Goal: Task Accomplishment & Management: Complete application form

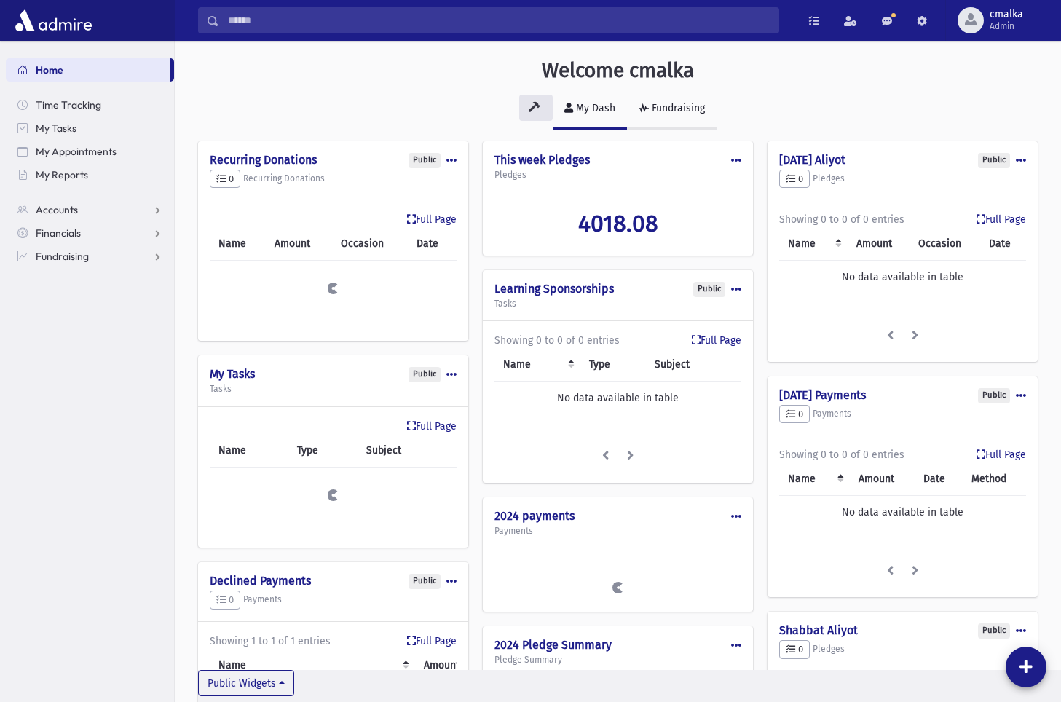
click at [675, 111] on div "Fundraising" at bounding box center [677, 108] width 56 height 12
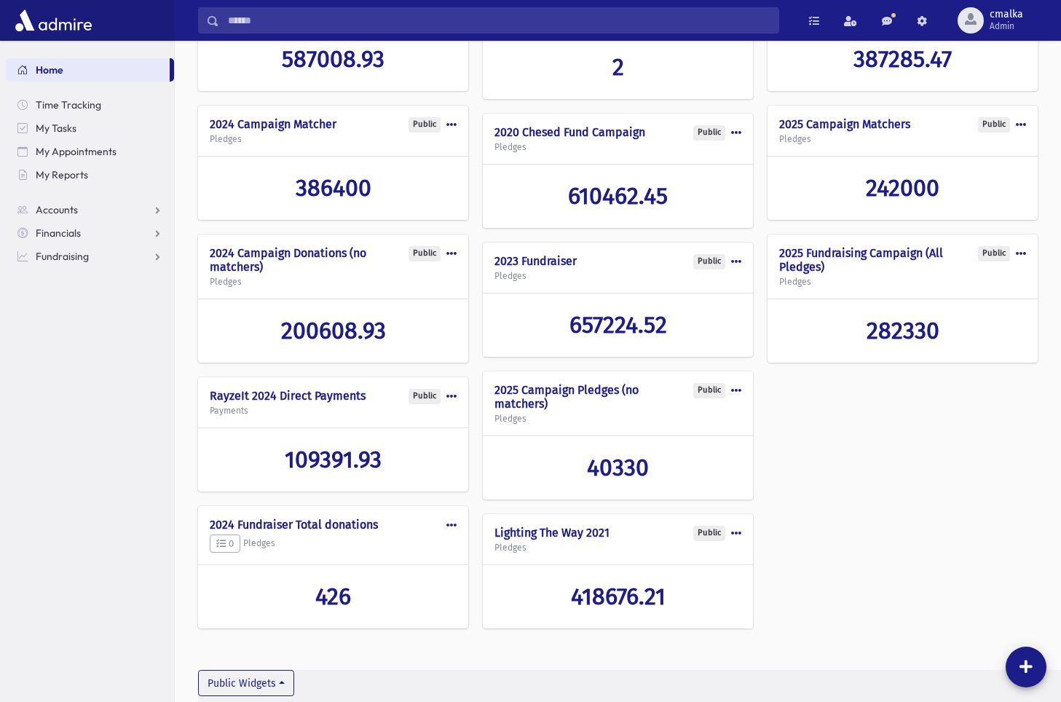
scroll to position [163, 0]
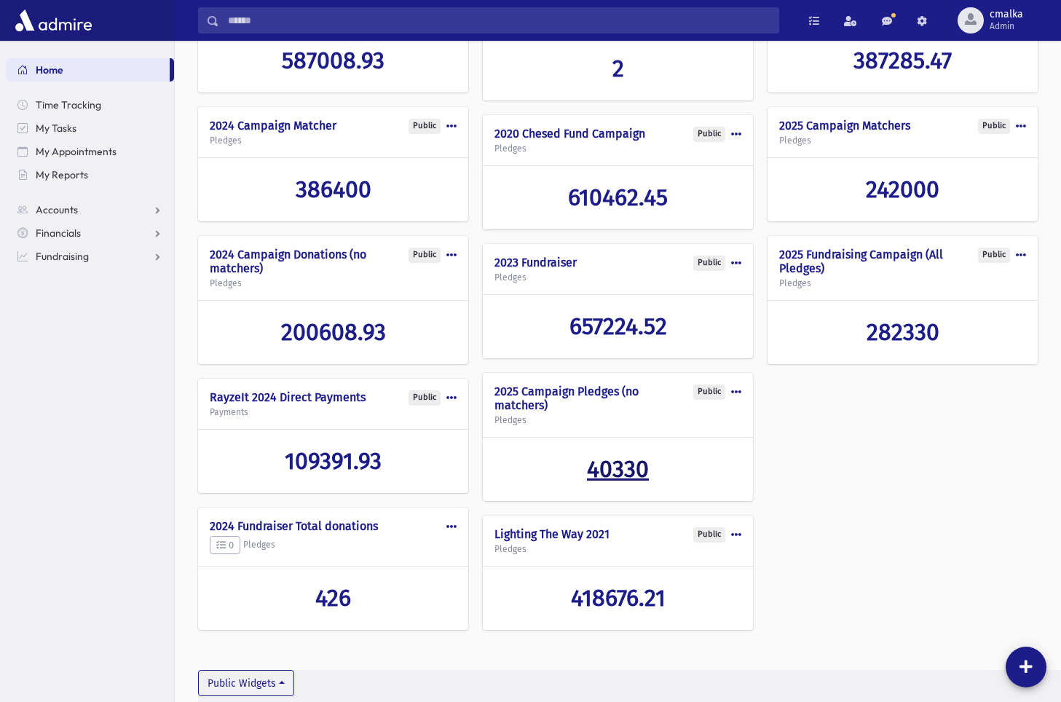
click at [629, 466] on span "40330" at bounding box center [618, 469] width 62 height 28
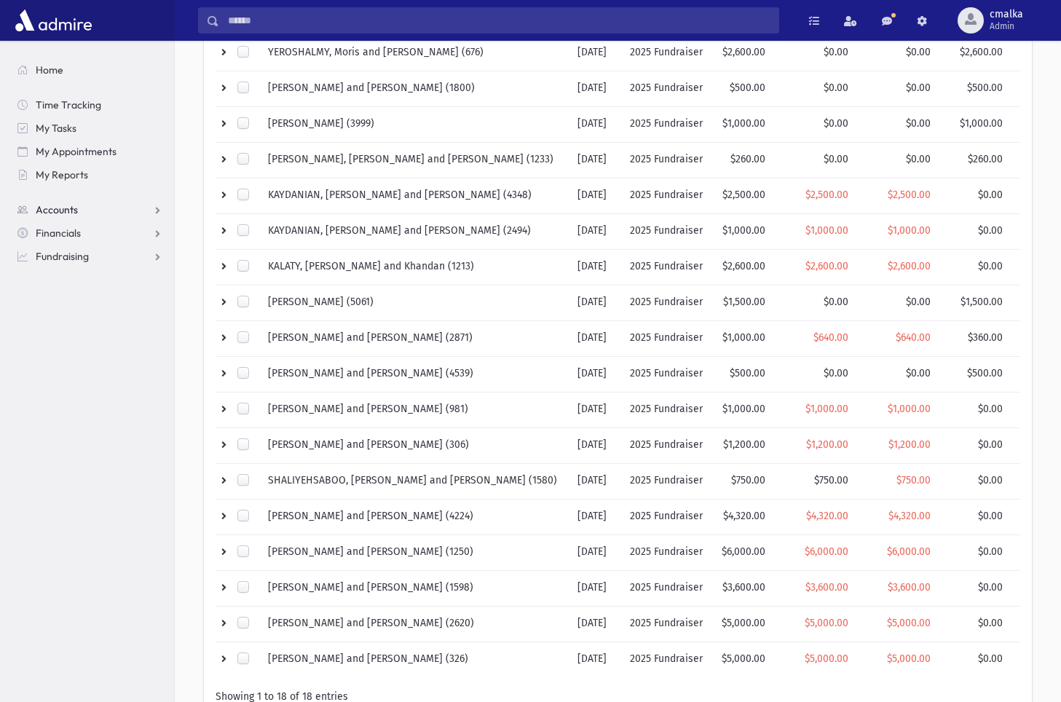
scroll to position [214, 0]
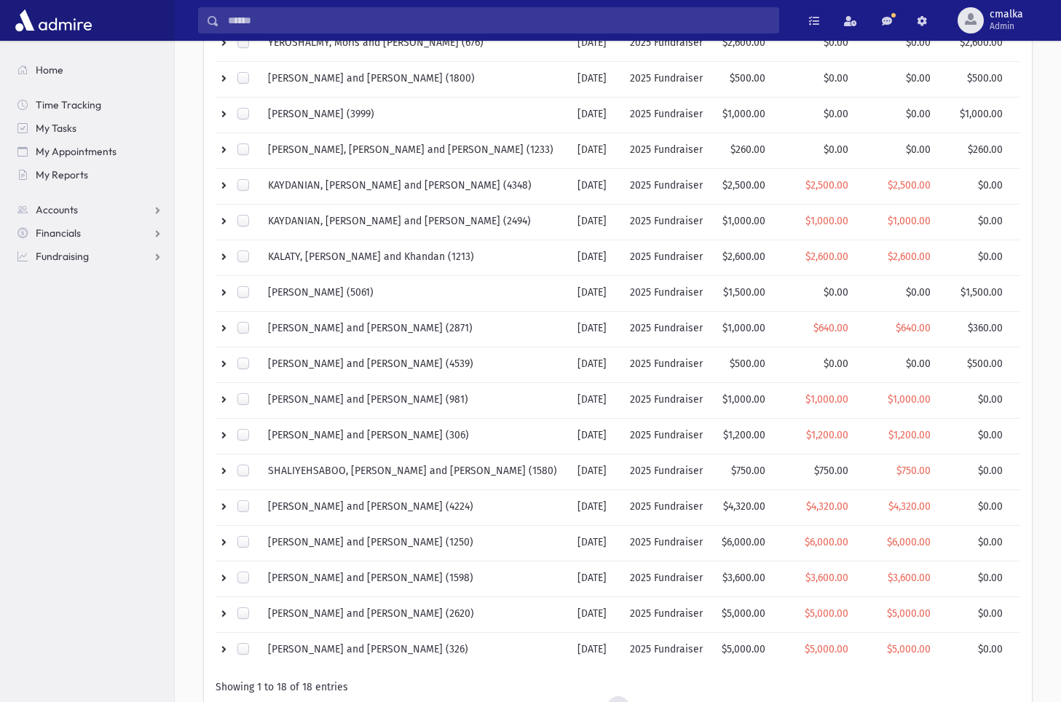
click at [13, 499] on section "Home Time Tracking My Tasks My Appointments My Reports Accounts Accounts Accoun…" at bounding box center [87, 371] width 174 height 661
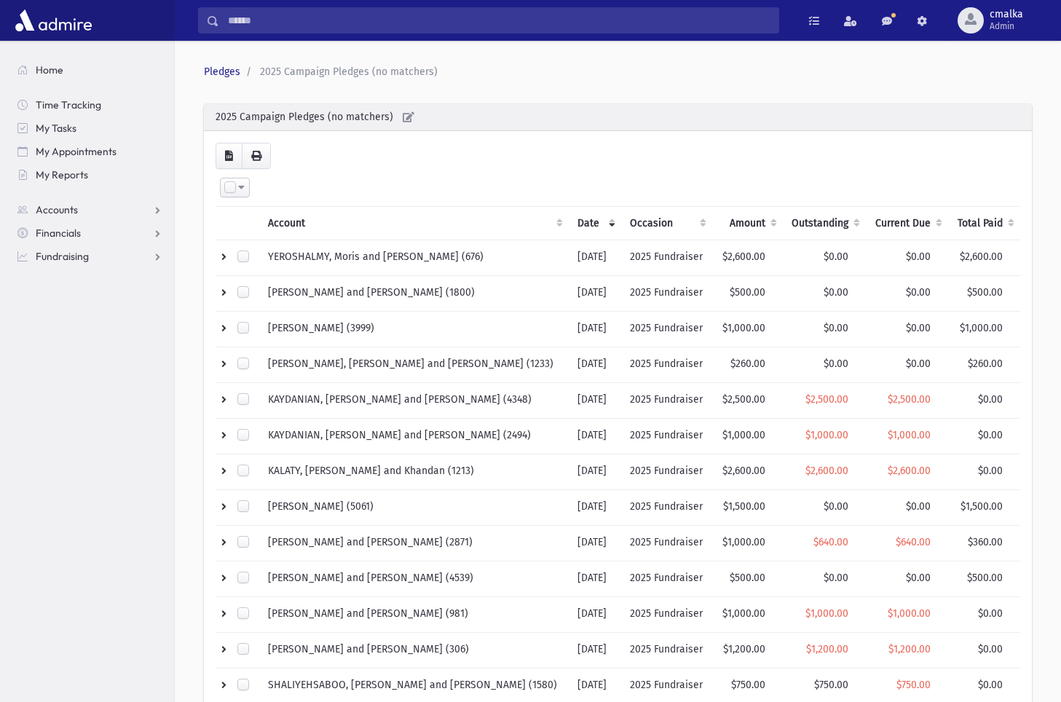
scroll to position [0, 0]
click at [712, 224] on th "Amount" at bounding box center [747, 224] width 71 height 34
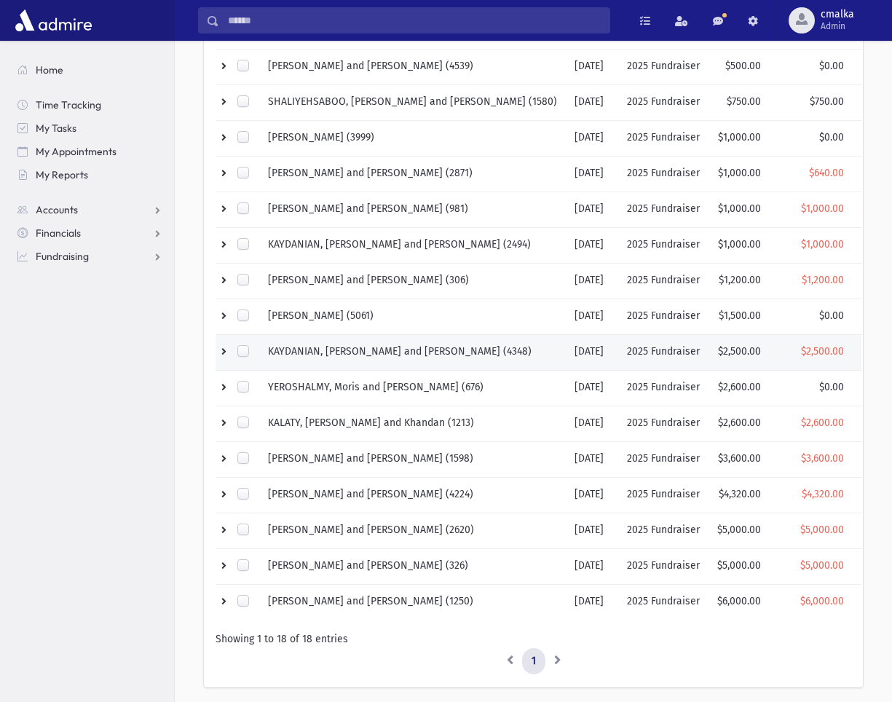
scroll to position [256, 0]
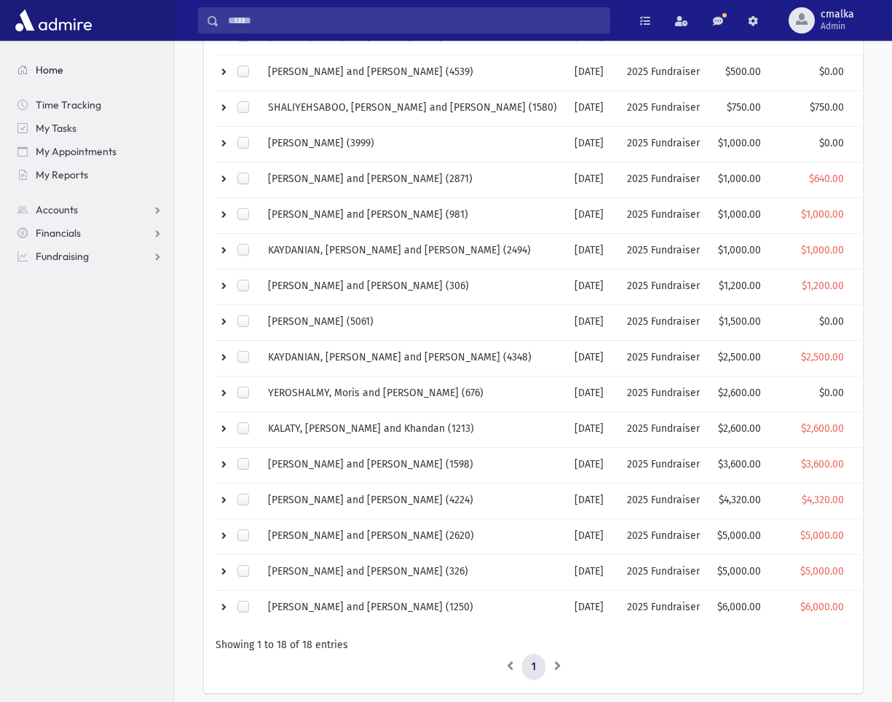
click at [47, 68] on span "Home" at bounding box center [50, 69] width 28 height 13
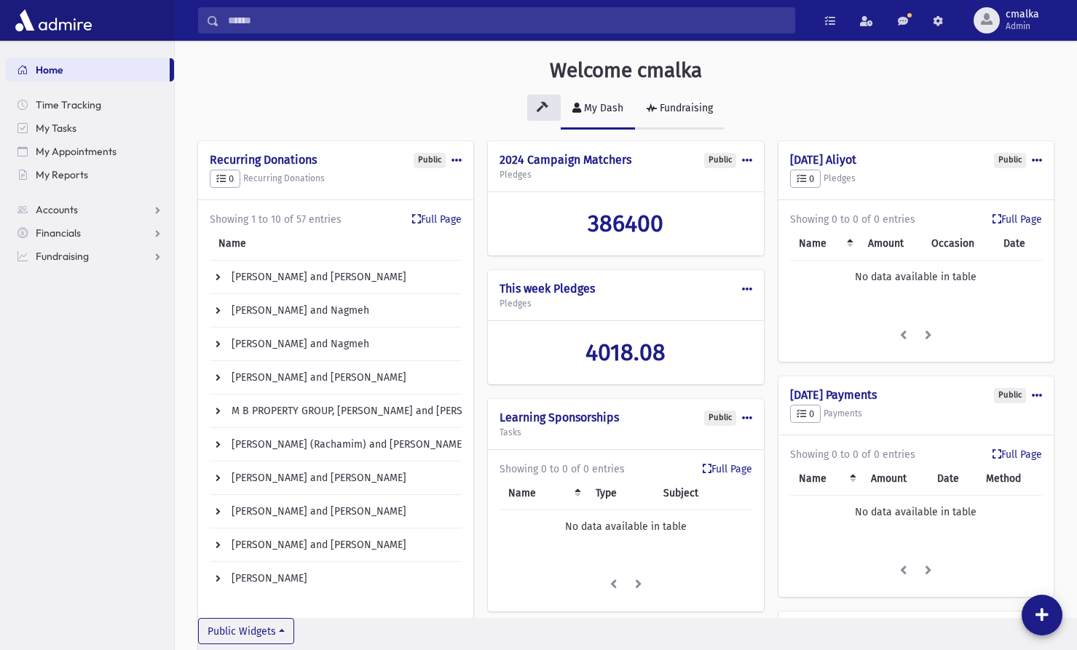
click at [692, 109] on div "Fundraising" at bounding box center [685, 108] width 56 height 12
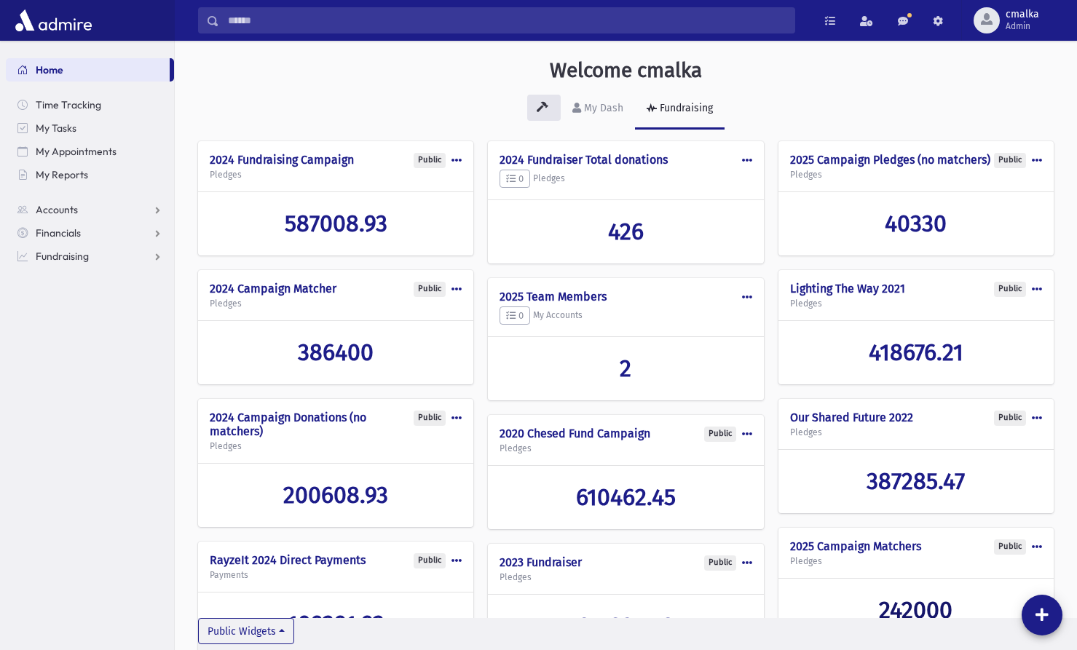
click at [912, 597] on span "242000" at bounding box center [916, 611] width 74 height 28
click at [685, 103] on div "Fundraising" at bounding box center [685, 108] width 56 height 12
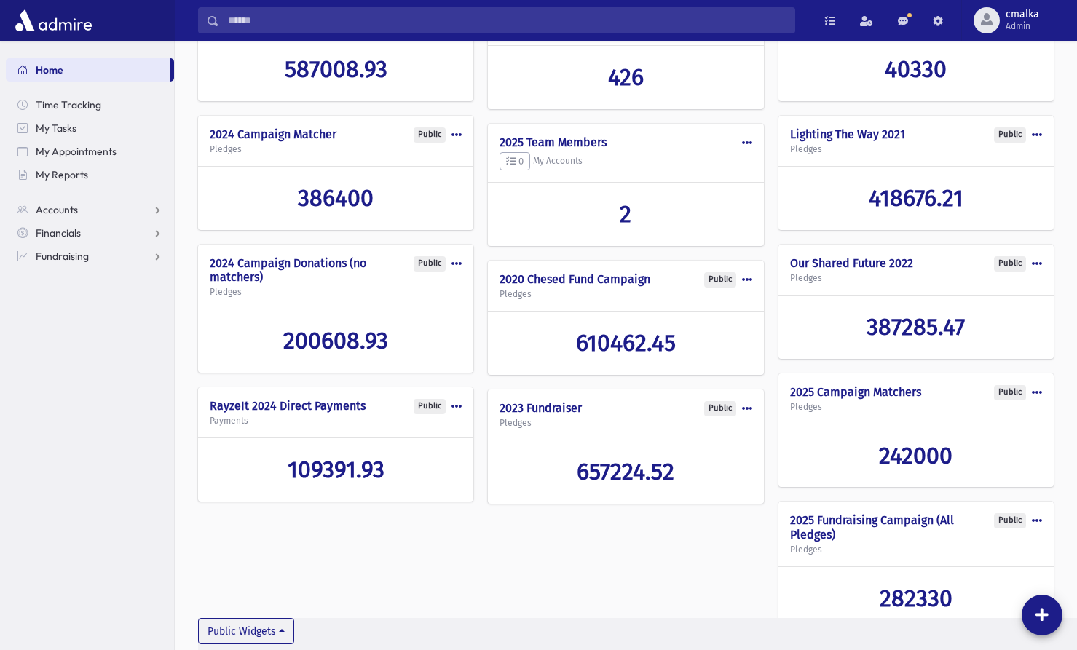
scroll to position [153, 0]
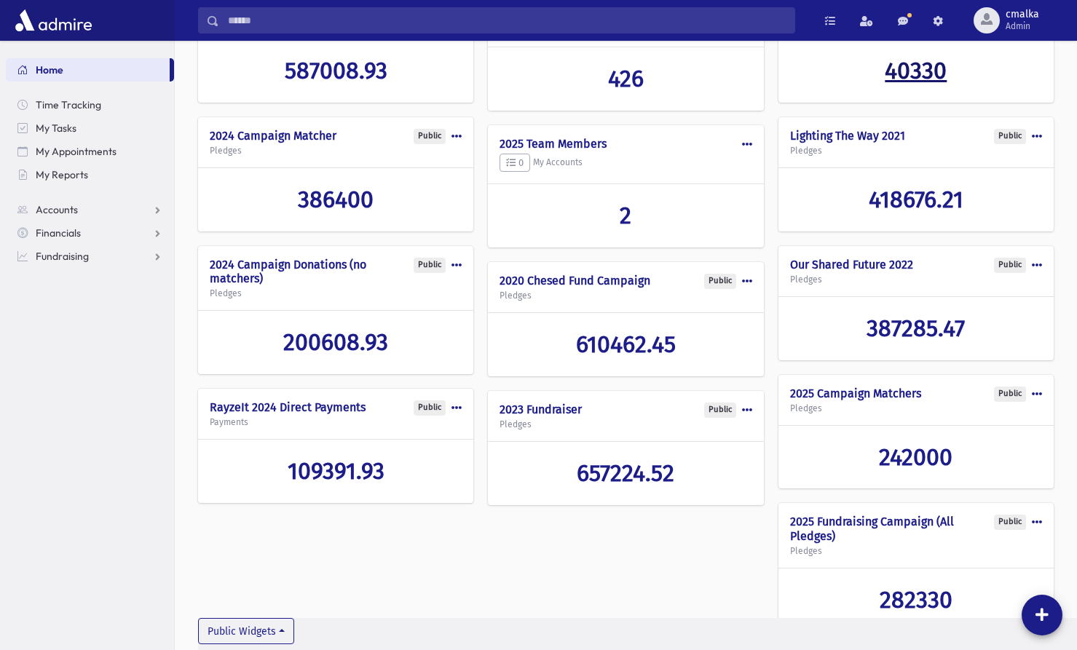
click at [885, 84] on span "40330" at bounding box center [916, 71] width 62 height 28
click at [83, 233] on link "Financials" at bounding box center [90, 232] width 168 height 23
click at [67, 254] on span "Pledges" at bounding box center [62, 256] width 36 height 13
click at [67, 280] on span "Entry" at bounding box center [67, 279] width 25 height 13
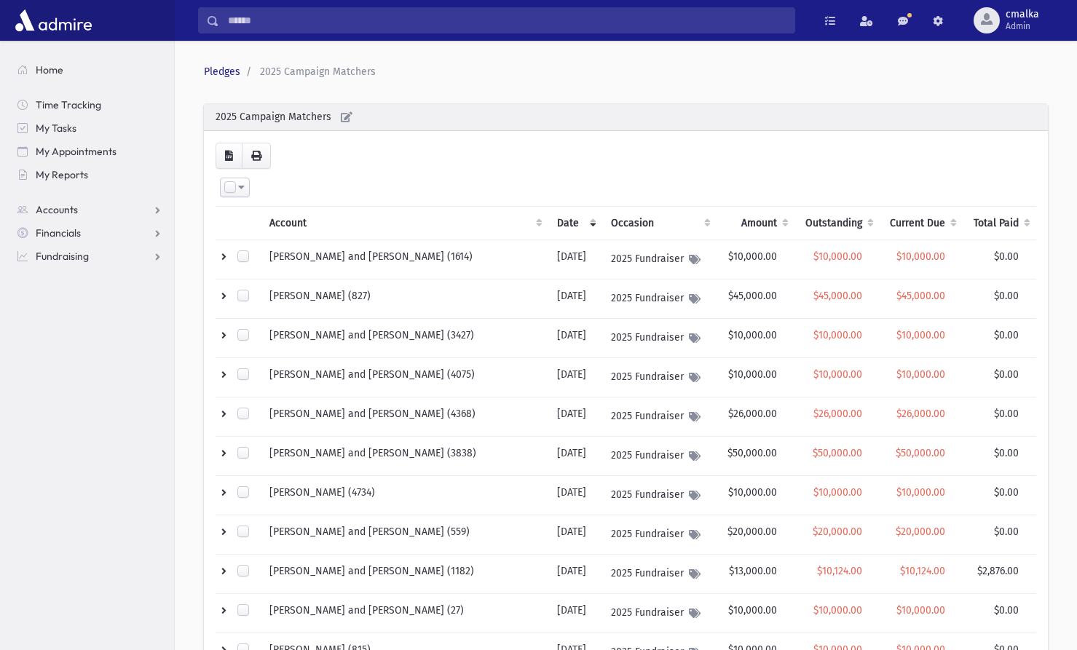
click at [732, 219] on th "Amount" at bounding box center [756, 224] width 78 height 34
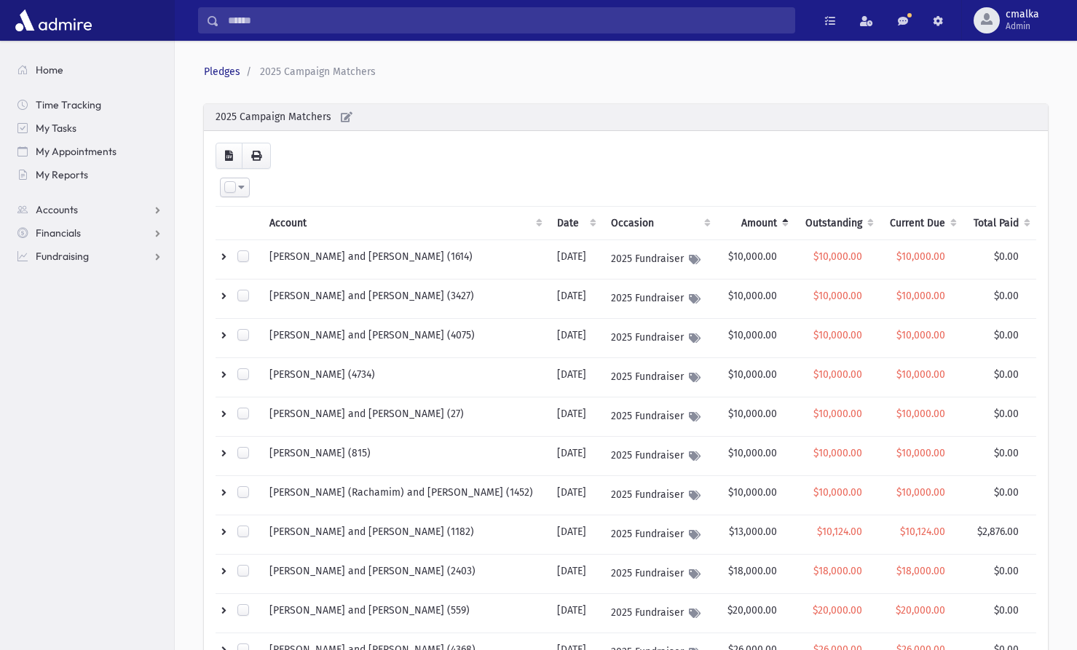
click at [732, 219] on th "Amount" at bounding box center [756, 224] width 78 height 34
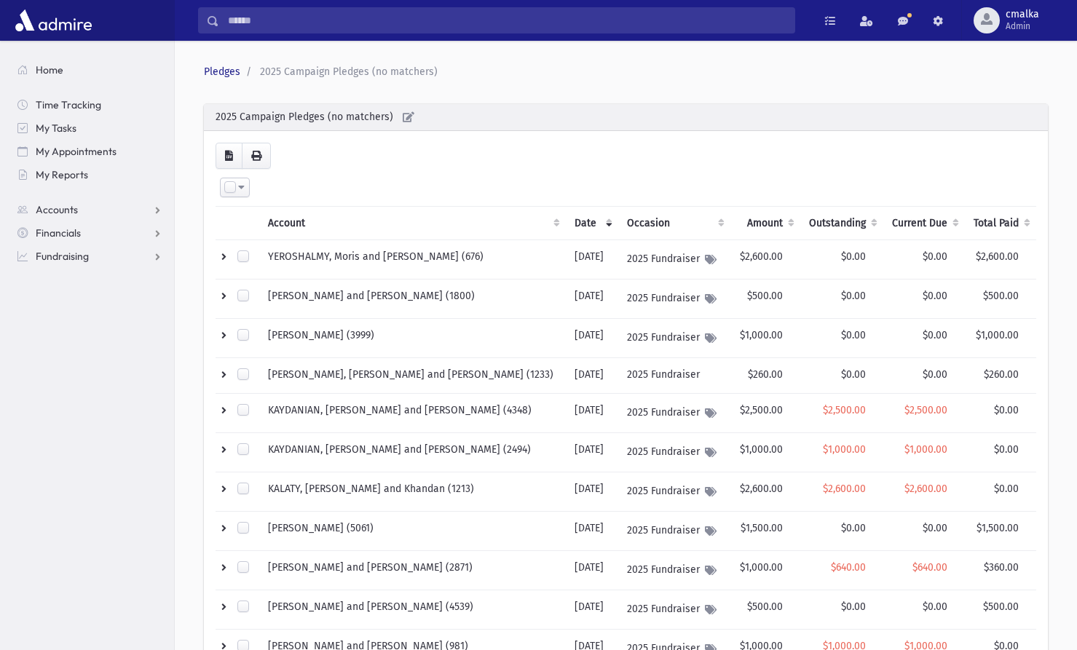
click at [731, 224] on th "Amount" at bounding box center [766, 224] width 70 height 34
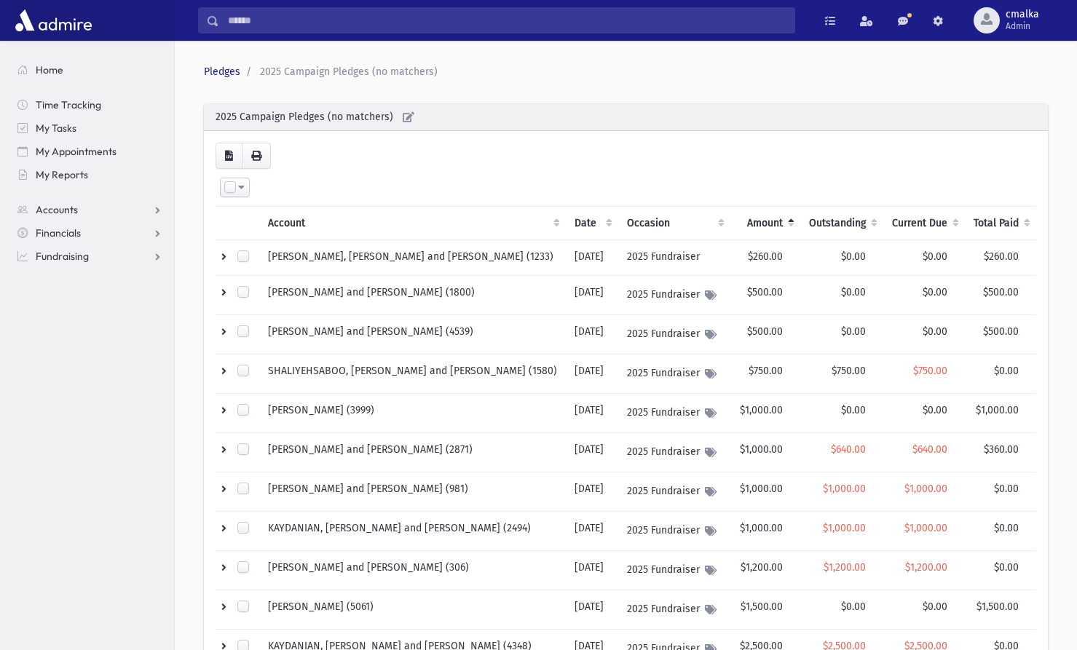
click at [731, 224] on th "Amount" at bounding box center [766, 224] width 70 height 34
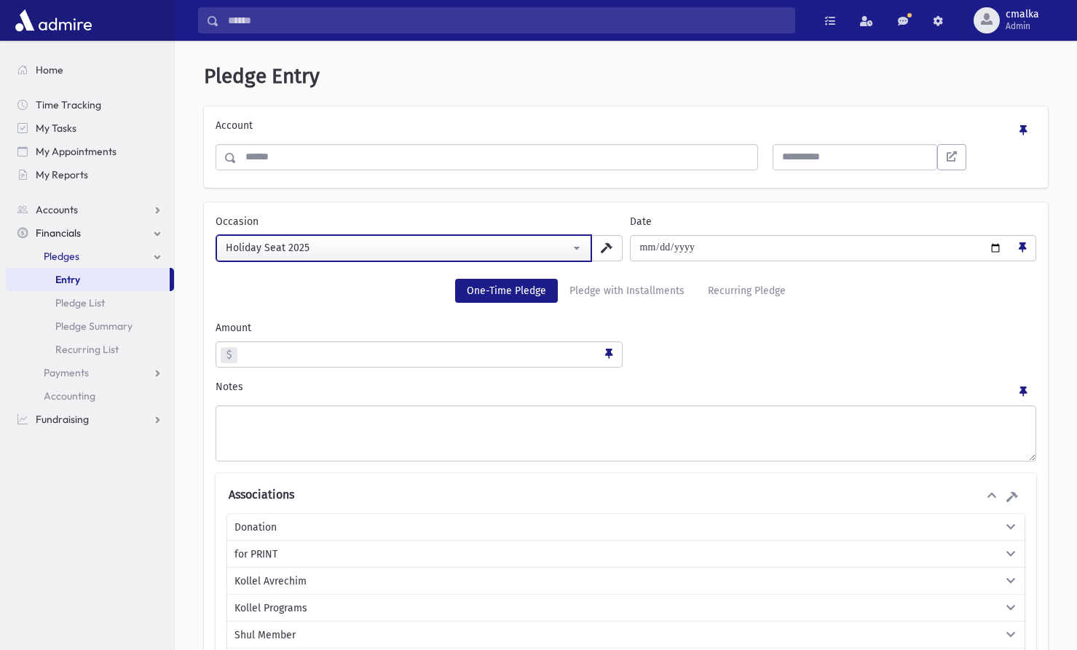
click at [516, 250] on div "Holiday Seat 2025" at bounding box center [398, 247] width 345 height 15
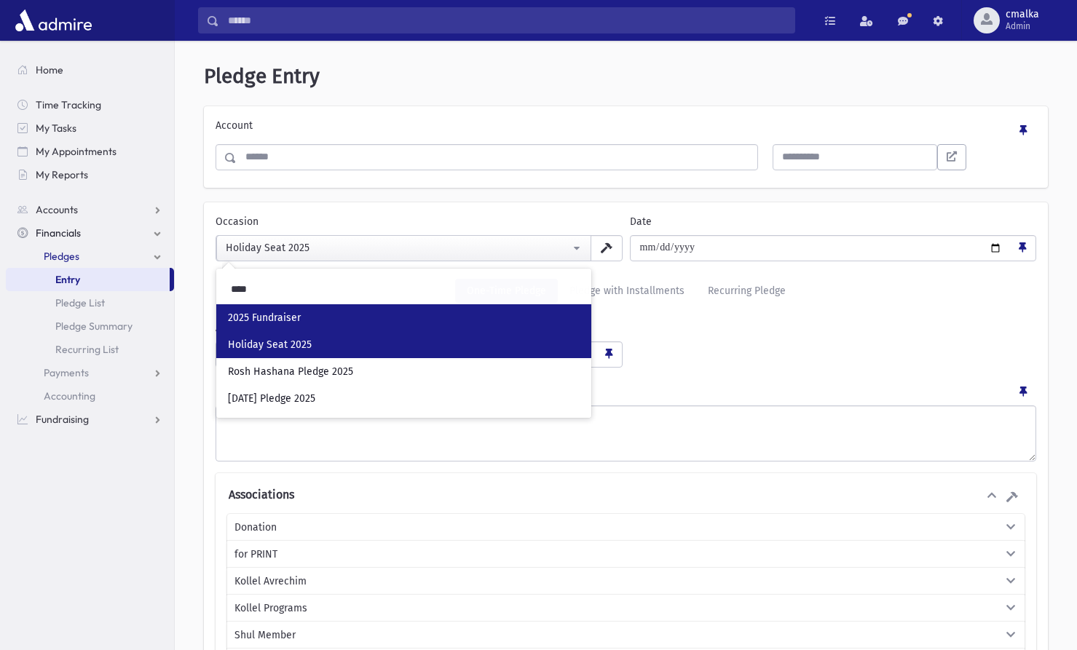
type input "****"
click at [438, 314] on link "2025 Fundraiser" at bounding box center [403, 317] width 375 height 27
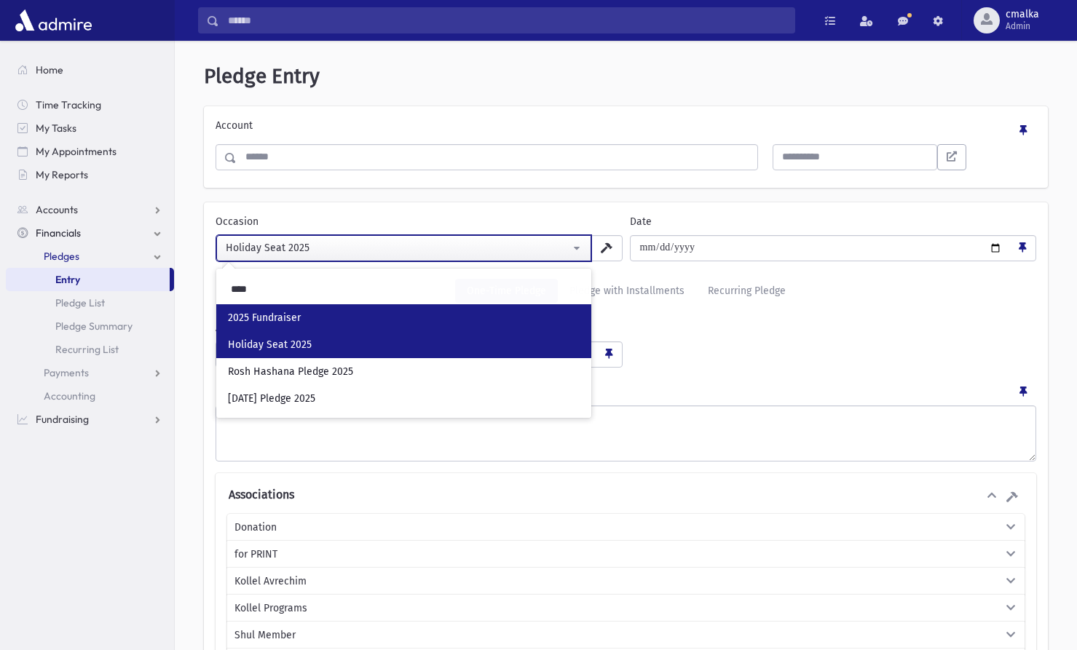
select select "***"
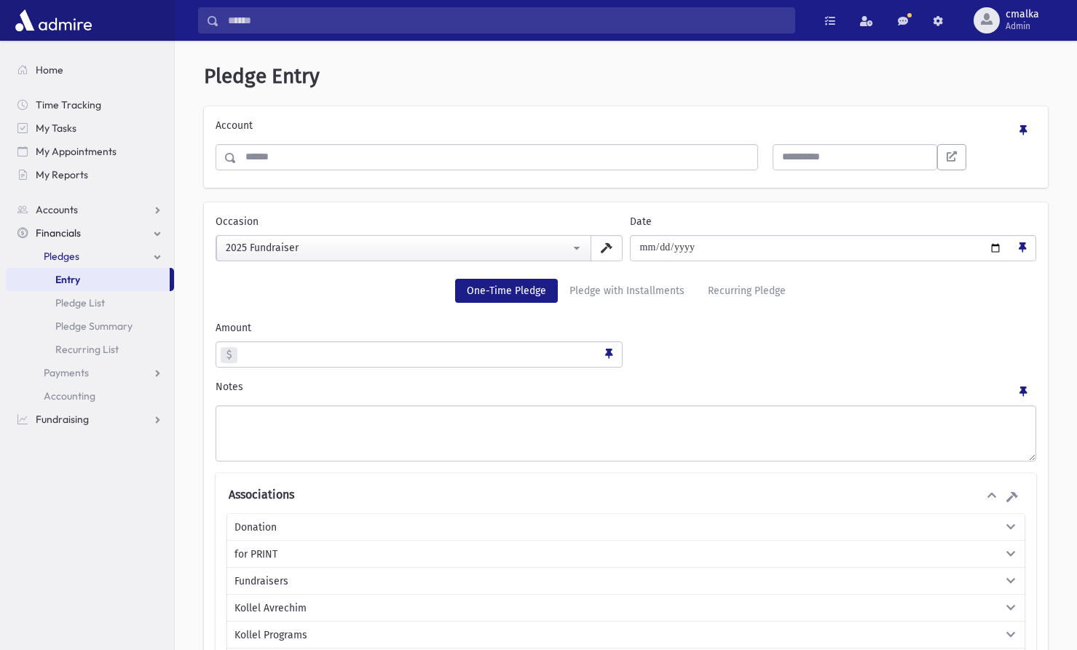
click at [612, 245] on icon "button" at bounding box center [607, 248] width 12 height 10
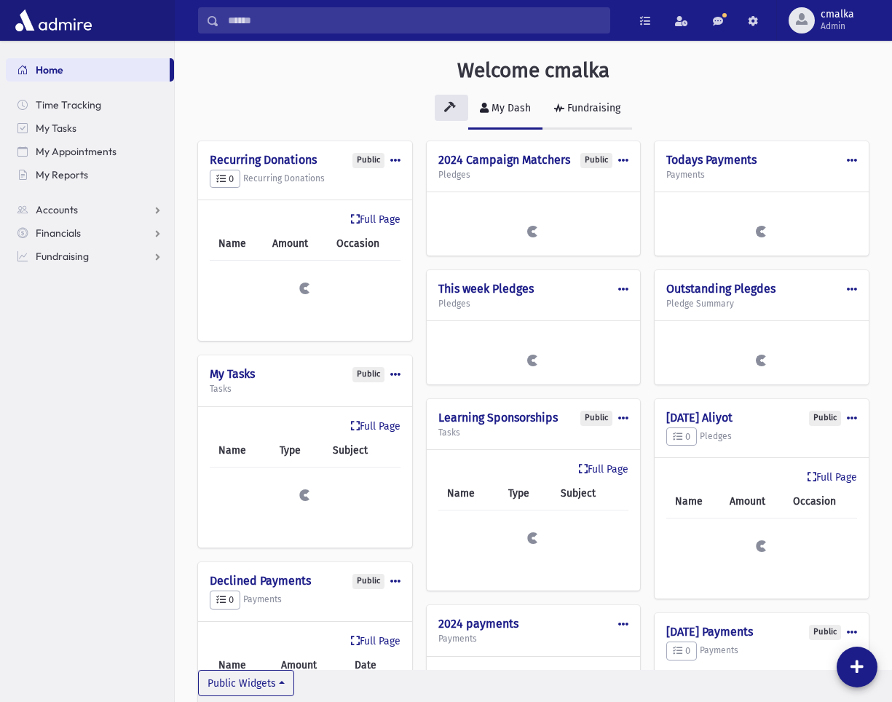
click at [605, 110] on div "Fundraising" at bounding box center [592, 108] width 56 height 12
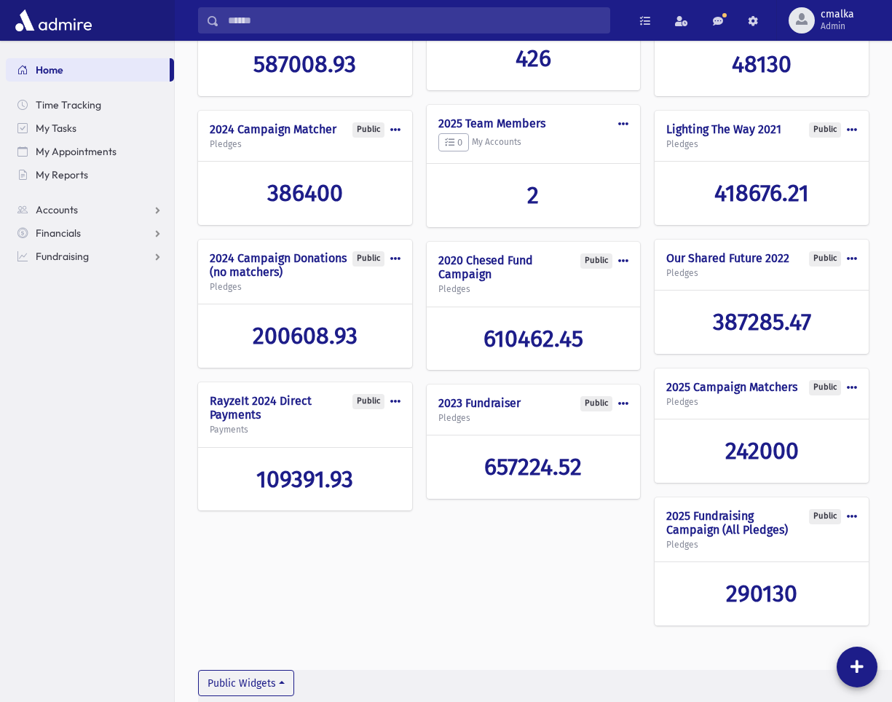
scroll to position [186, 0]
